Goal: Find specific page/section: Find specific page/section

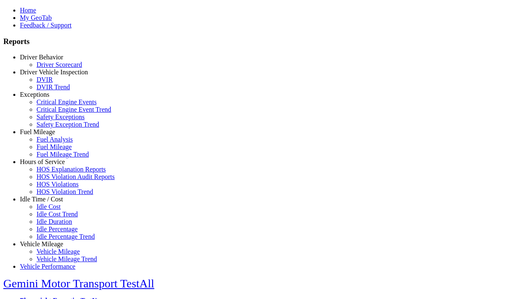
click at [48, 98] on link "Exceptions" at bounding box center [34, 94] width 29 height 7
click at [54, 128] on link "Safety Exception Trend" at bounding box center [67, 124] width 63 height 7
select select
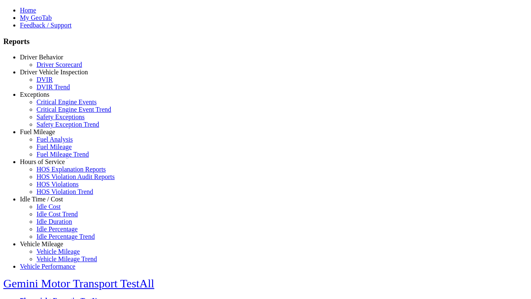
select select
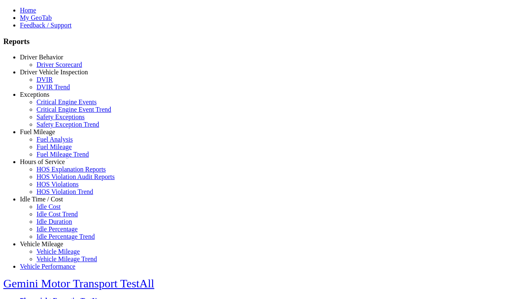
select select
